Goal: Transaction & Acquisition: Purchase product/service

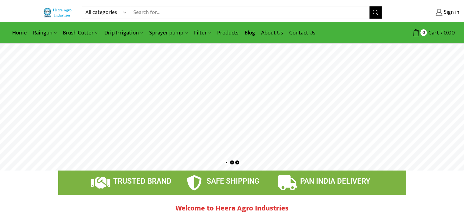
click at [121, 16] on select "All categories Accessories Air Release Valve Brush Cutter Domestic Use Drip Irr…" at bounding box center [107, 12] width 45 height 12
select select "sprinkler"
click at [85, 6] on select "All categories Accessories Air Release Valve Brush Cutter Domestic Use Drip Irr…" at bounding box center [107, 12] width 45 height 12
click at [153, 13] on input "Search input" at bounding box center [250, 12] width 240 height 12
type input "sprinkler"
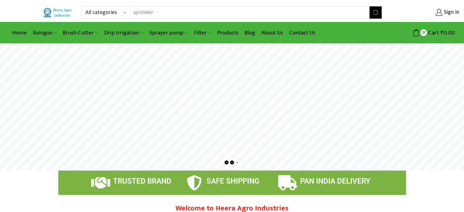
click at [370, 6] on button "Search" at bounding box center [376, 12] width 12 height 12
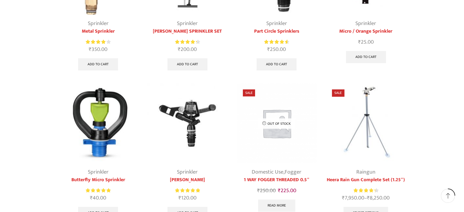
scroll to position [92, 0]
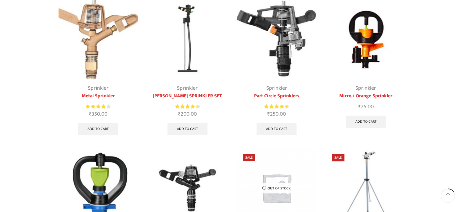
click at [97, 44] on img at bounding box center [98, 39] width 80 height 80
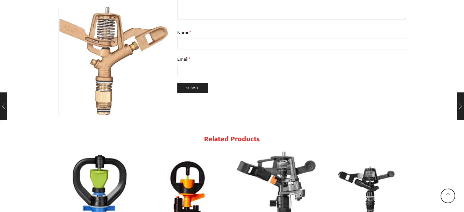
scroll to position [1932, 0]
